Goal: Register for event/course

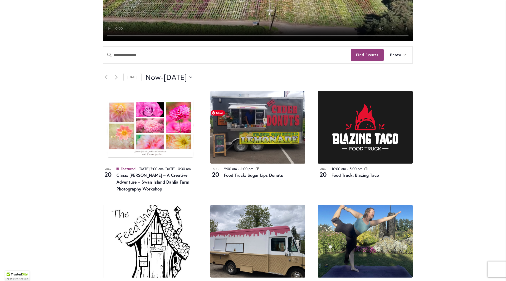
scroll to position [237, 0]
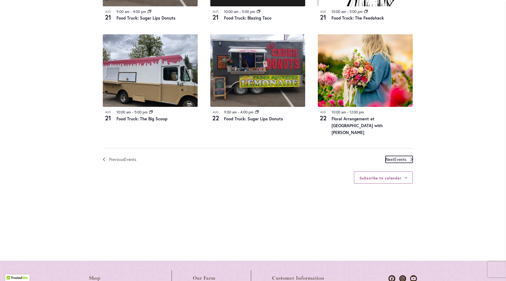
click at [395, 159] on span "Events" at bounding box center [401, 159] width 12 height 6
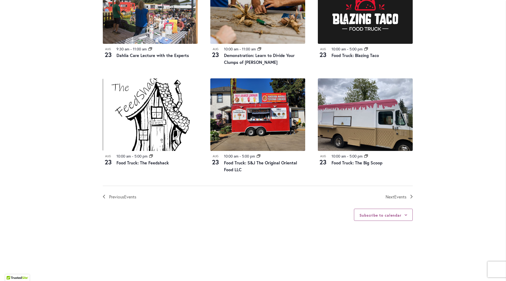
scroll to position [603, 0]
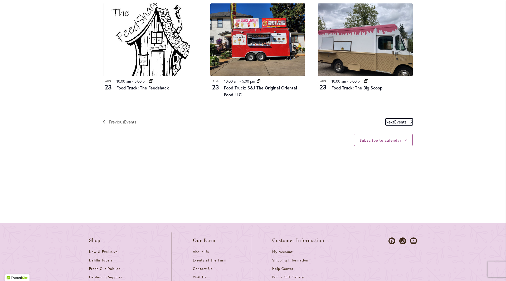
click at [400, 120] on span "Events" at bounding box center [401, 122] width 12 height 6
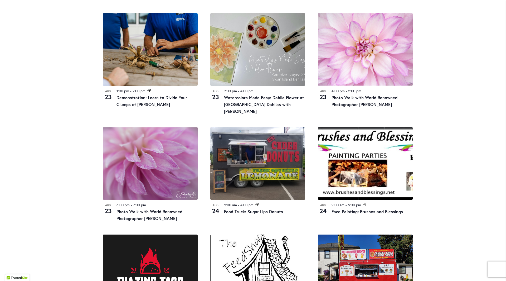
scroll to position [550, 0]
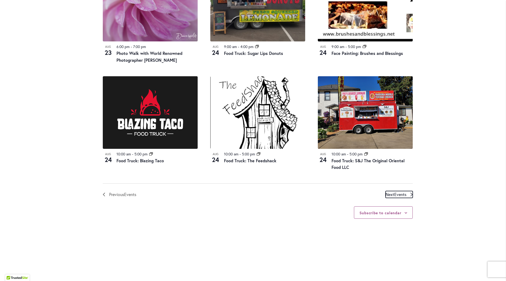
click at [395, 192] on span "Events" at bounding box center [401, 195] width 12 height 6
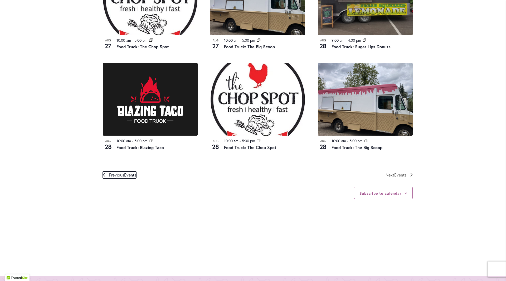
click at [119, 171] on span "Previous Events" at bounding box center [122, 174] width 27 height 7
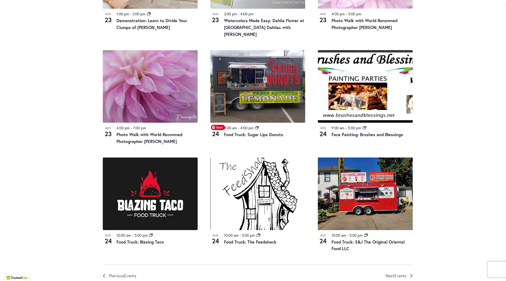
scroll to position [445, 0]
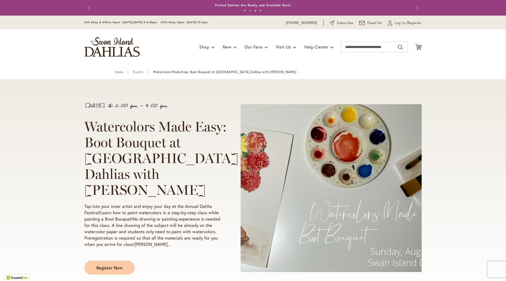
scroll to position [53, 0]
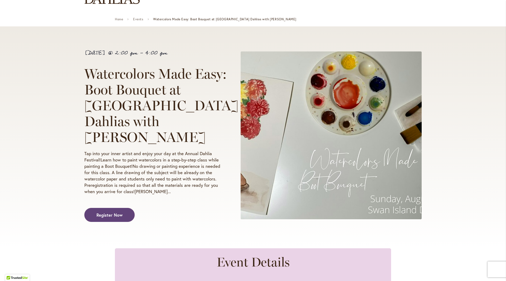
click at [112, 212] on span "Register Now" at bounding box center [110, 215] width 26 height 6
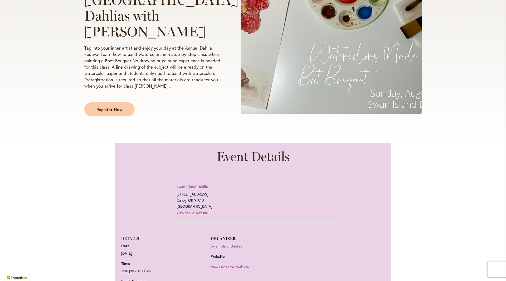
scroll to position [237, 0]
